Goal: Task Accomplishment & Management: Manage account settings

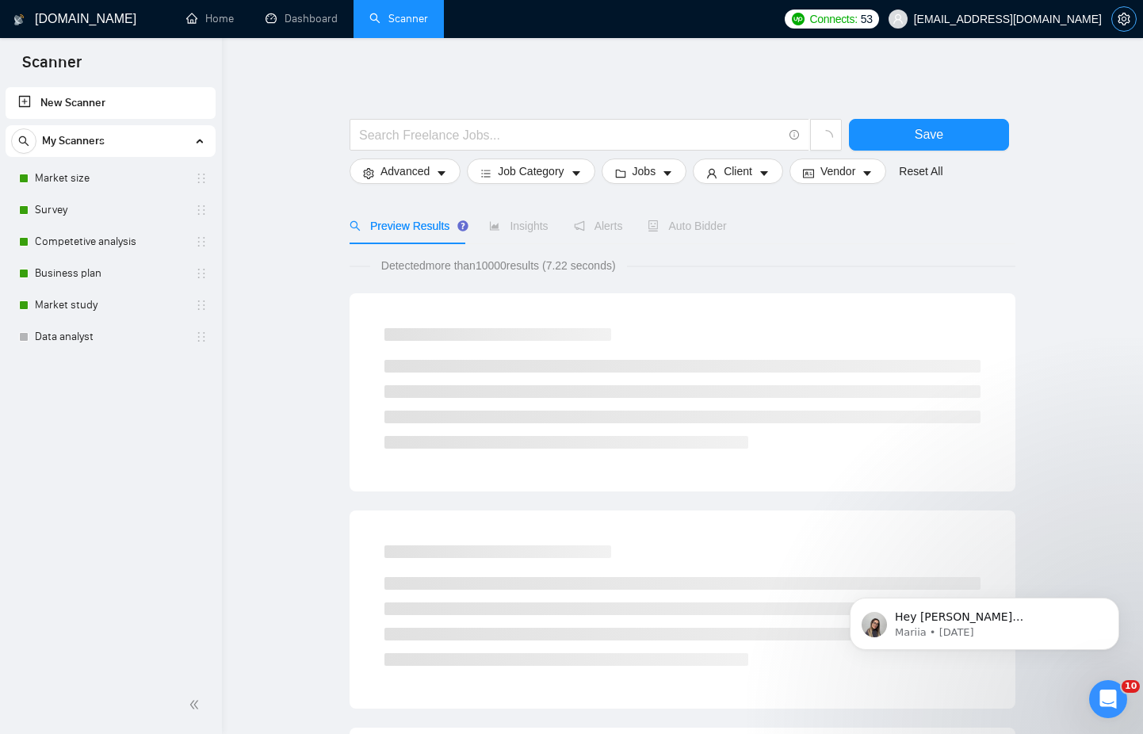
click at [1123, 22] on icon "setting" at bounding box center [1124, 19] width 13 height 13
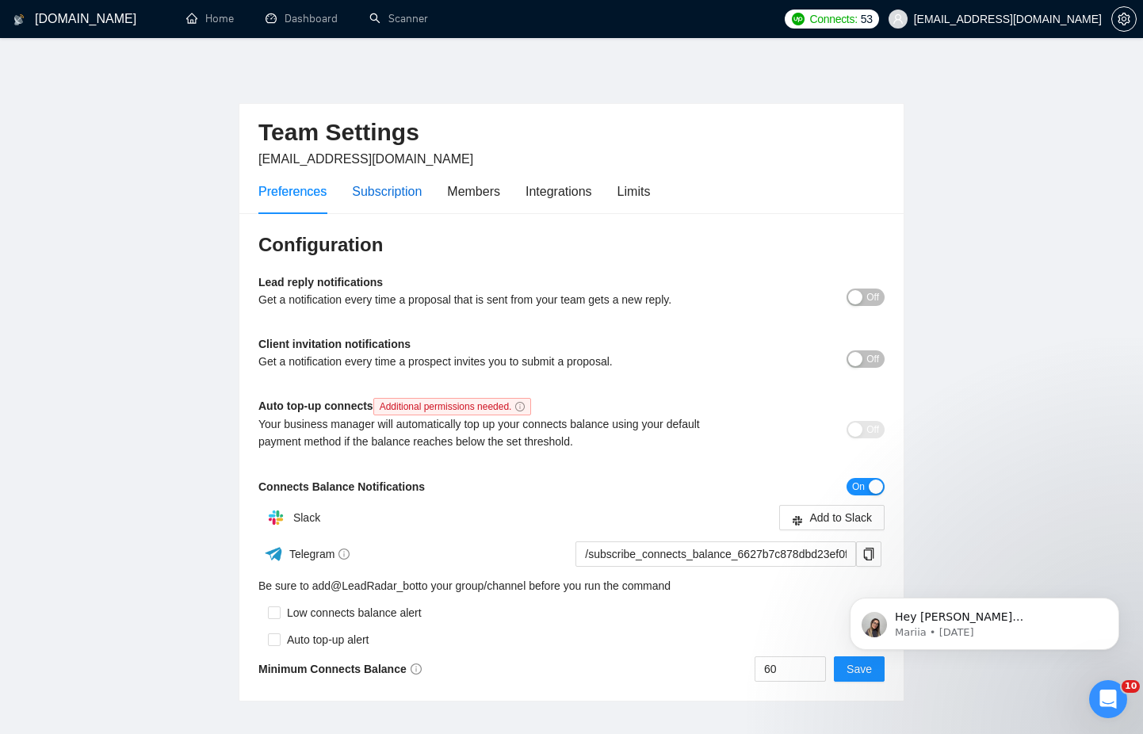
click at [412, 189] on div "Subscription" at bounding box center [387, 192] width 70 height 20
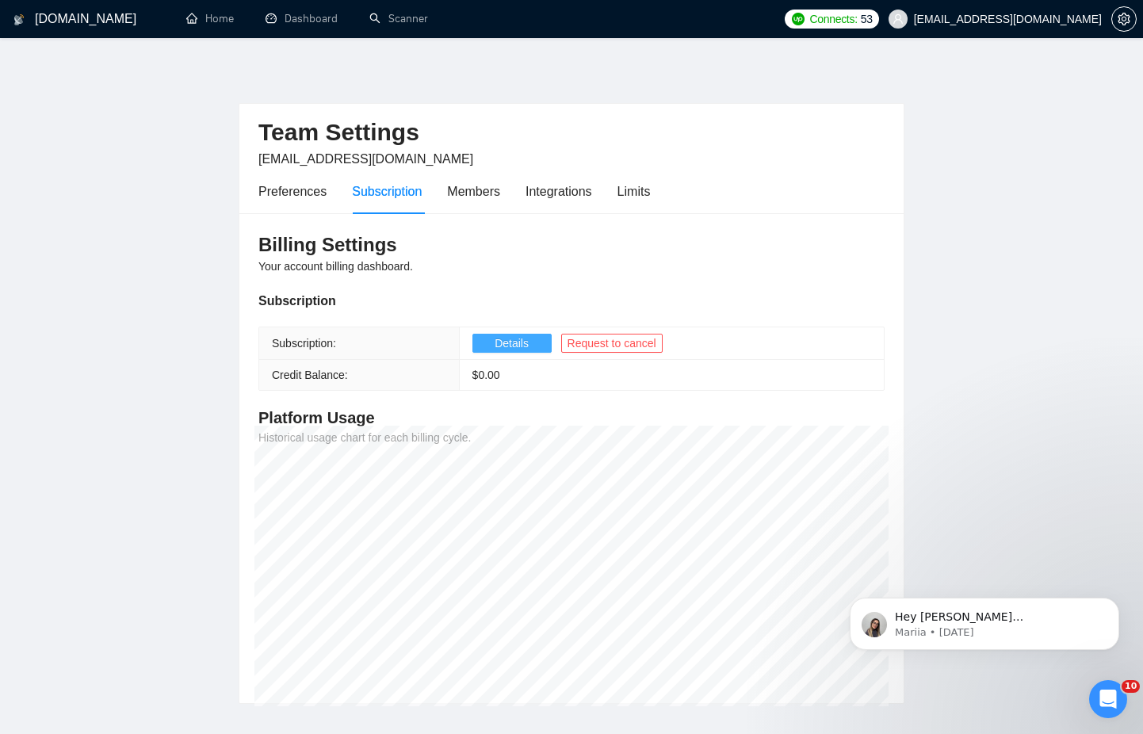
click at [508, 344] on span "Details" at bounding box center [512, 343] width 34 height 17
click at [1112, 605] on icon "Dismiss notification" at bounding box center [1114, 602] width 6 height 6
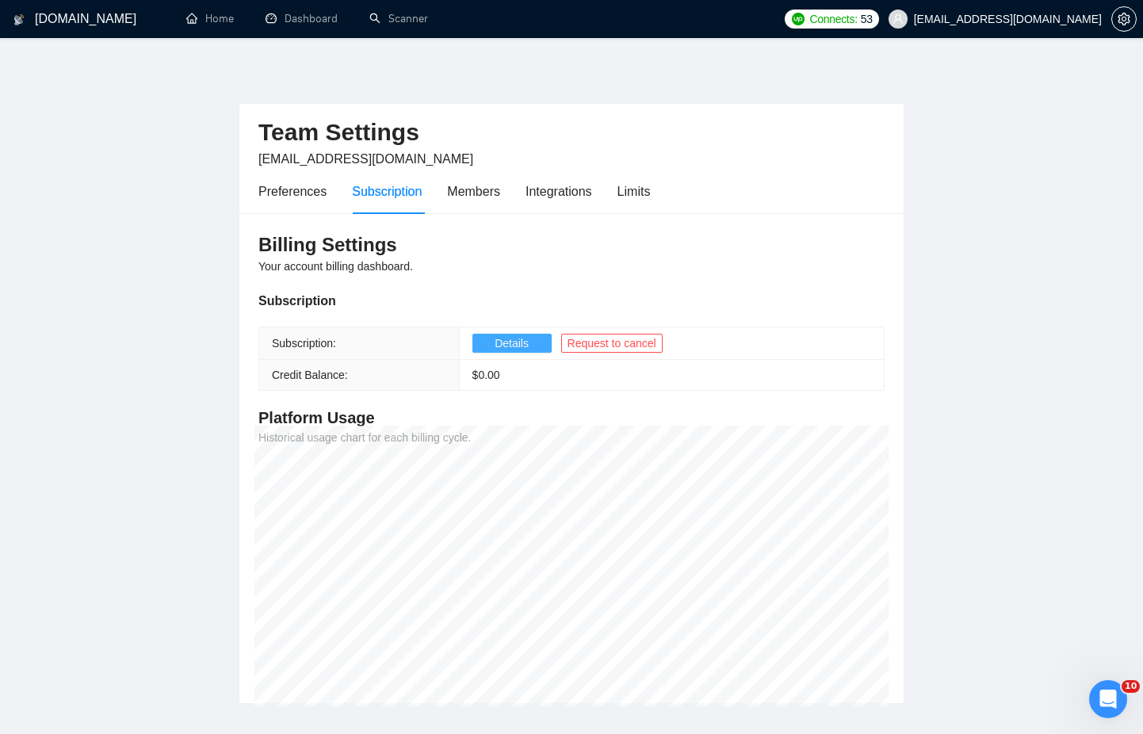
click at [993, 388] on main "Team Settings [EMAIL_ADDRESS][DOMAIN_NAME] Preferences Subscription Members Int…" at bounding box center [571, 383] width 1092 height 641
click at [327, 20] on link "Dashboard" at bounding box center [302, 18] width 72 height 13
